Goal: Information Seeking & Learning: Learn about a topic

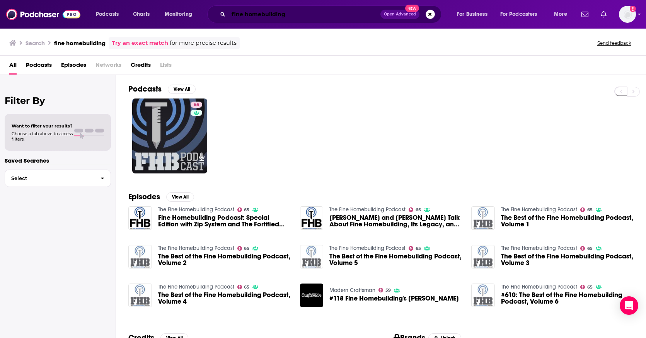
click at [255, 15] on input "fine homebuilding" at bounding box center [304, 14] width 152 height 12
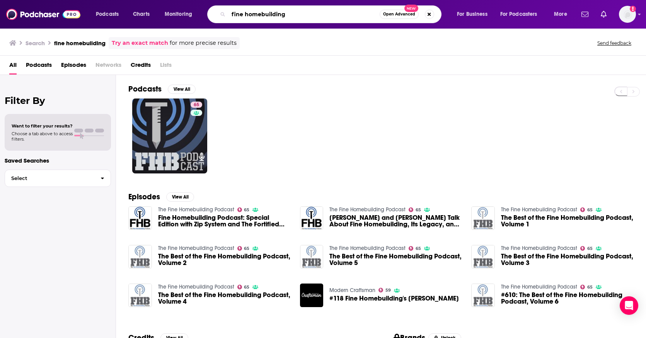
click at [255, 15] on input "fine homebuilding" at bounding box center [303, 14] width 151 height 12
type input "around the house"
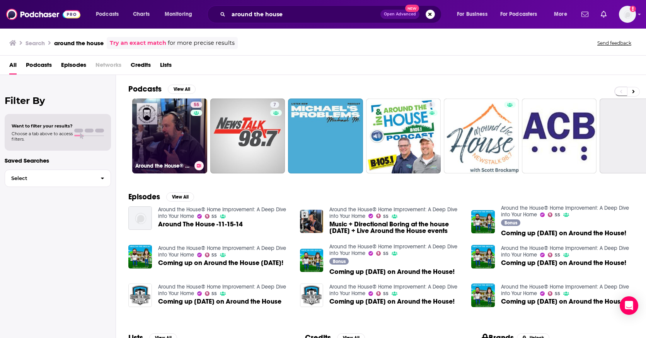
click at [186, 131] on link "55 Around the House® Home Improvement: A Deep Dive into Your Home" at bounding box center [169, 136] width 75 height 75
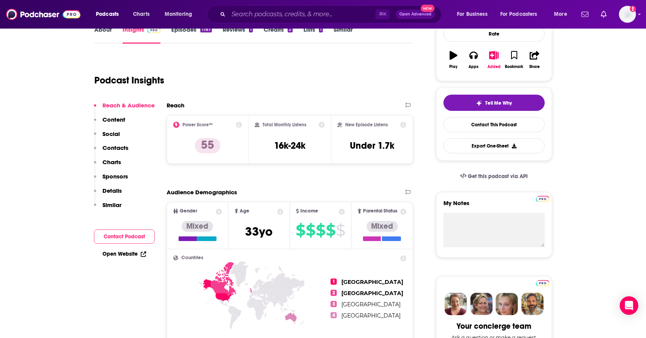
scroll to position [113, 0]
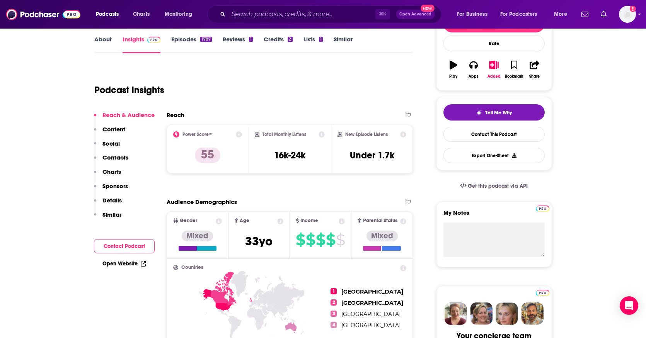
click at [322, 135] on icon at bounding box center [322, 134] width 6 height 6
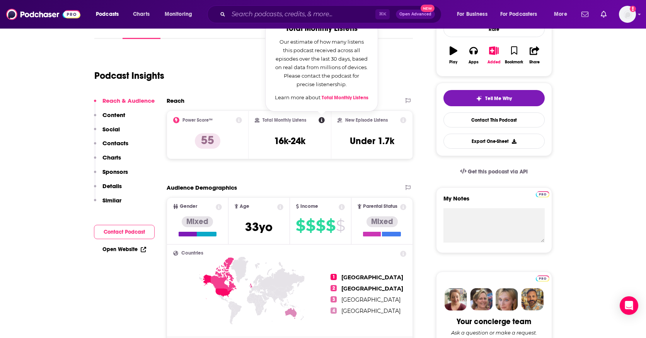
scroll to position [129, 0]
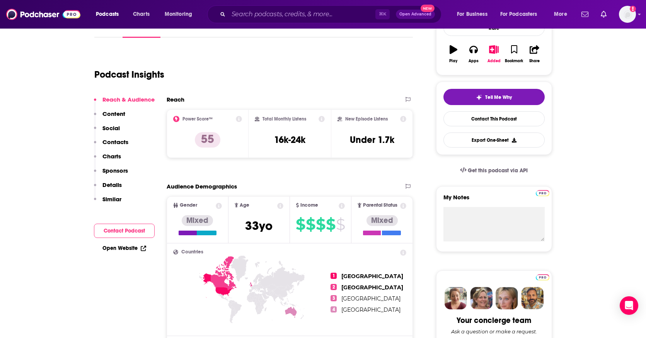
click at [312, 187] on div "Audience Demographics" at bounding box center [282, 186] width 231 height 7
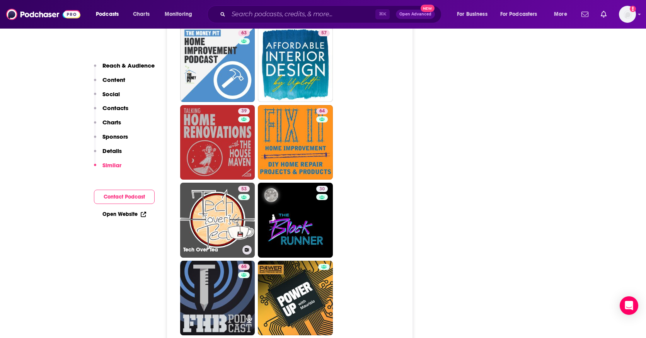
scroll to position [1491, 0]
